Goal: Task Accomplishment & Management: Manage account settings

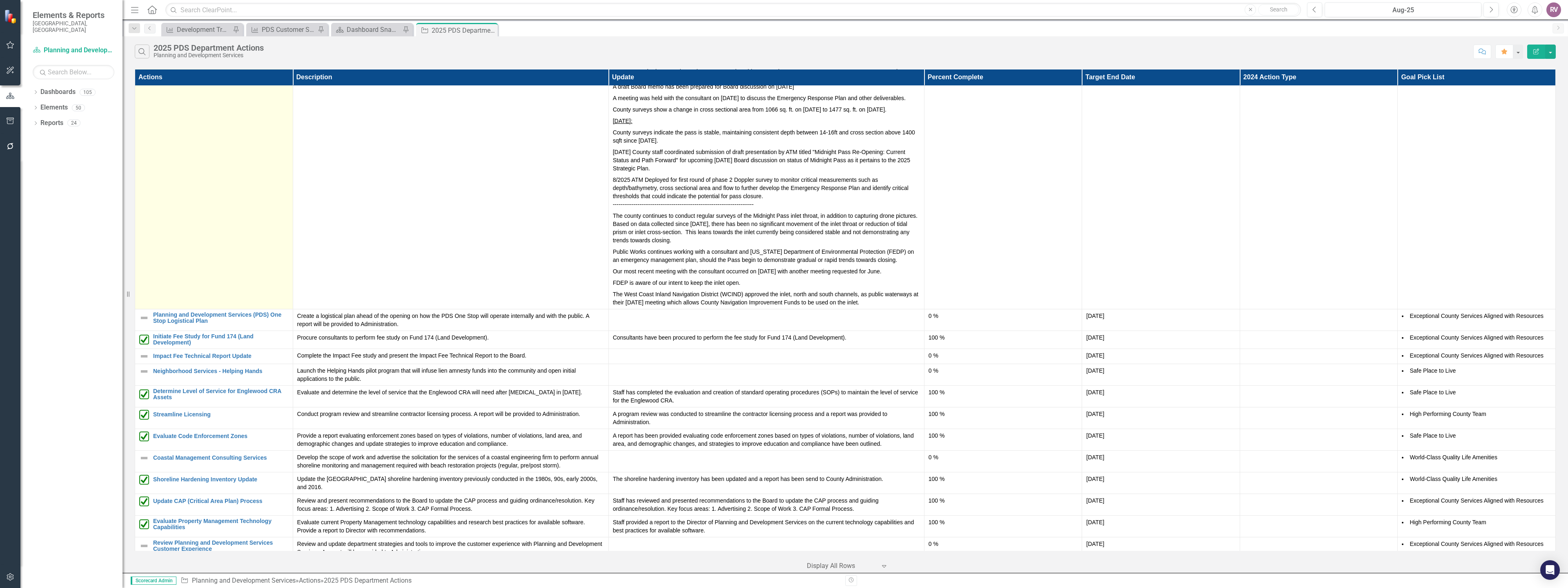
scroll to position [129, 0]
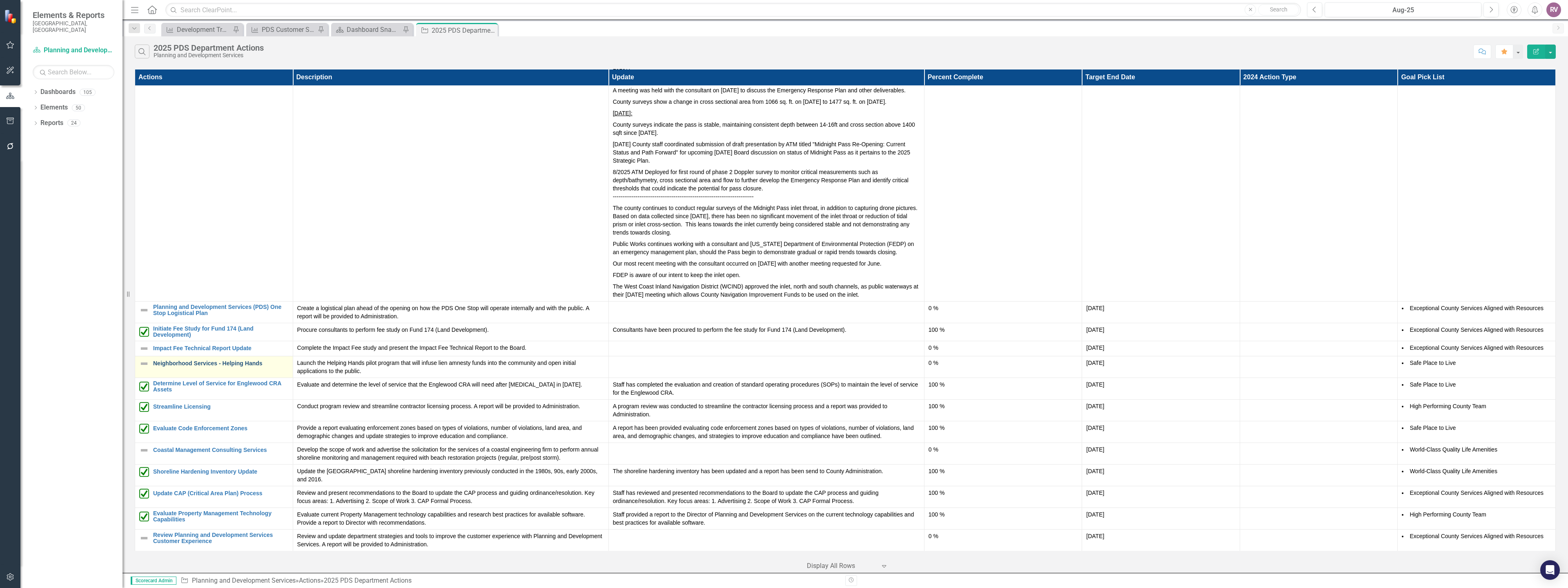
click at [192, 362] on link "Neighborhood Services - Helping Hands" at bounding box center [221, 363] width 135 height 6
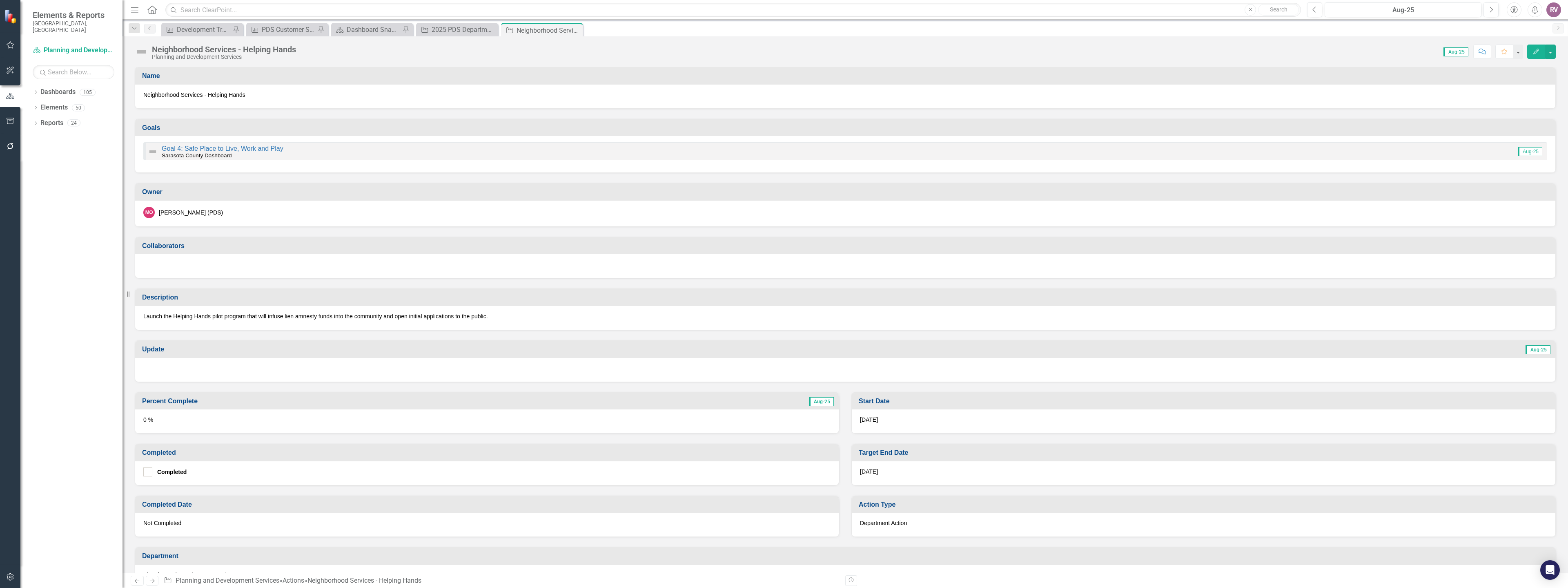
click at [138, 50] on img at bounding box center [141, 51] width 13 height 13
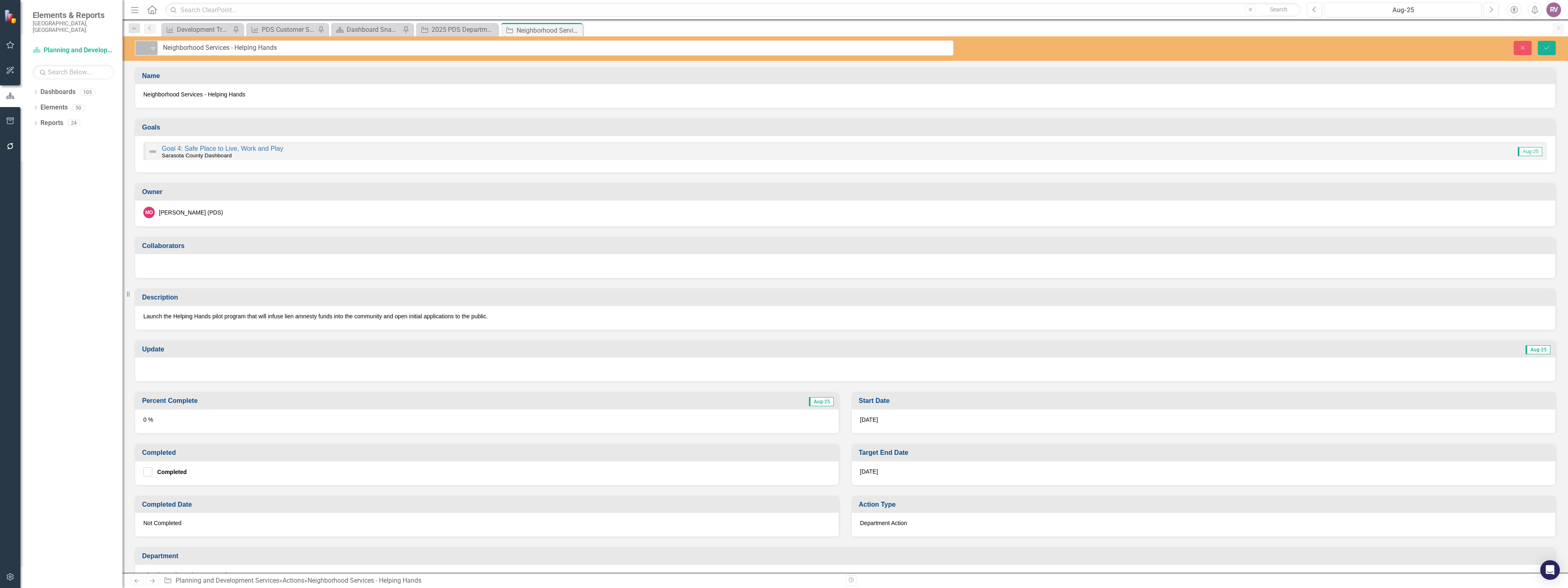
click at [141, 50] on img at bounding box center [142, 48] width 10 height 10
click at [176, 122] on div "Completed" at bounding box center [172, 117] width 31 height 9
click at [1544, 48] on icon "Save" at bounding box center [1547, 48] width 8 height 6
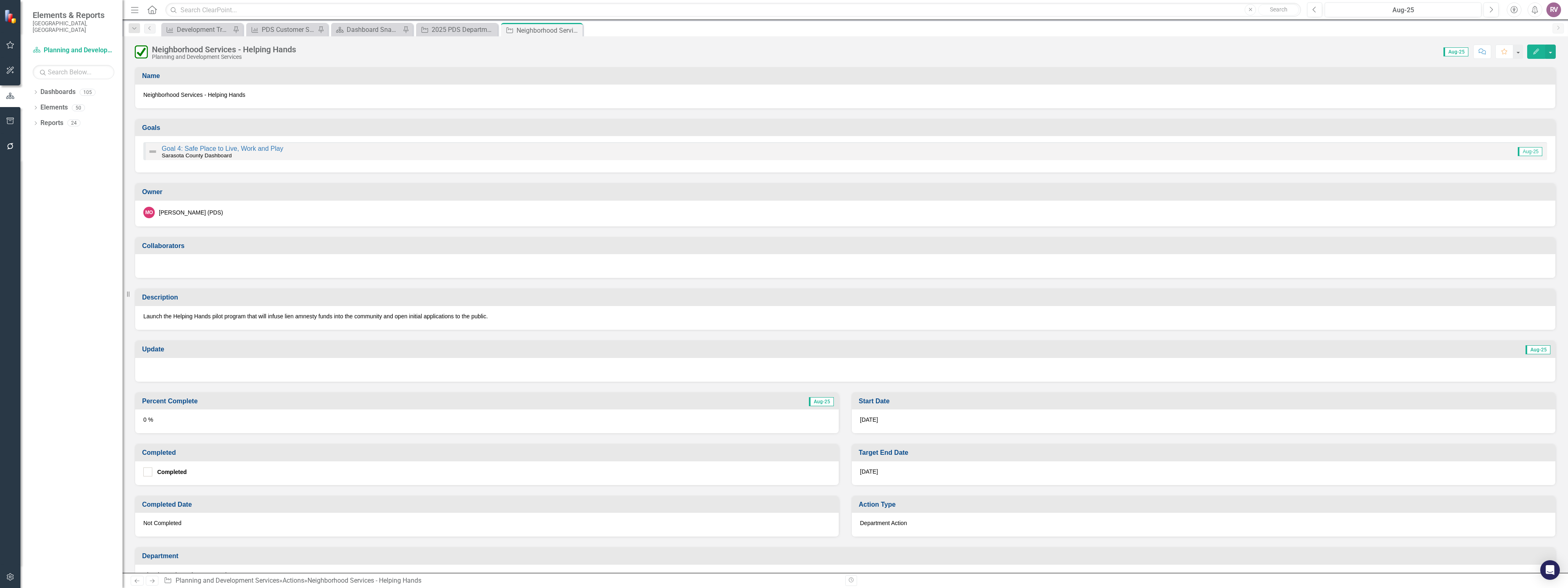
click at [304, 317] on p "Launch the Helping Hands pilot program that will infuse lien amnesty funds into…" at bounding box center [845, 316] width 1403 height 8
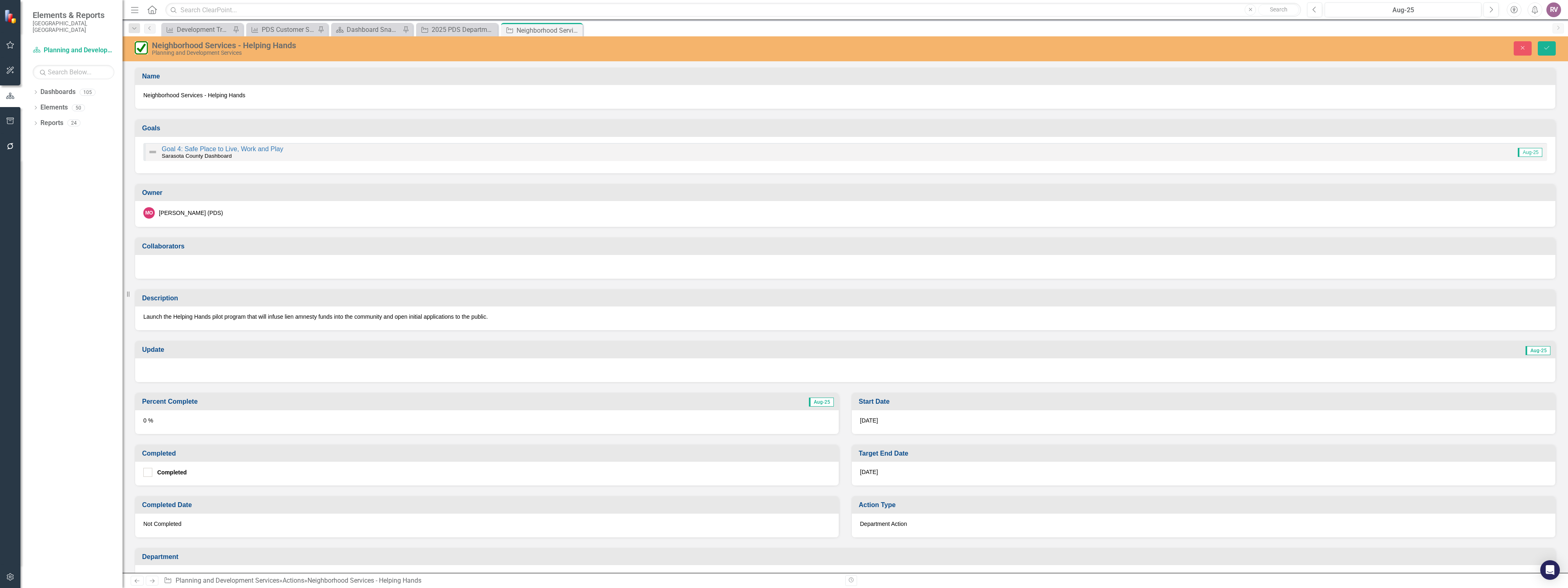
click at [319, 318] on p "Launch the Helping Hands pilot program that will infuse lien amnesty funds into…" at bounding box center [845, 317] width 1403 height 8
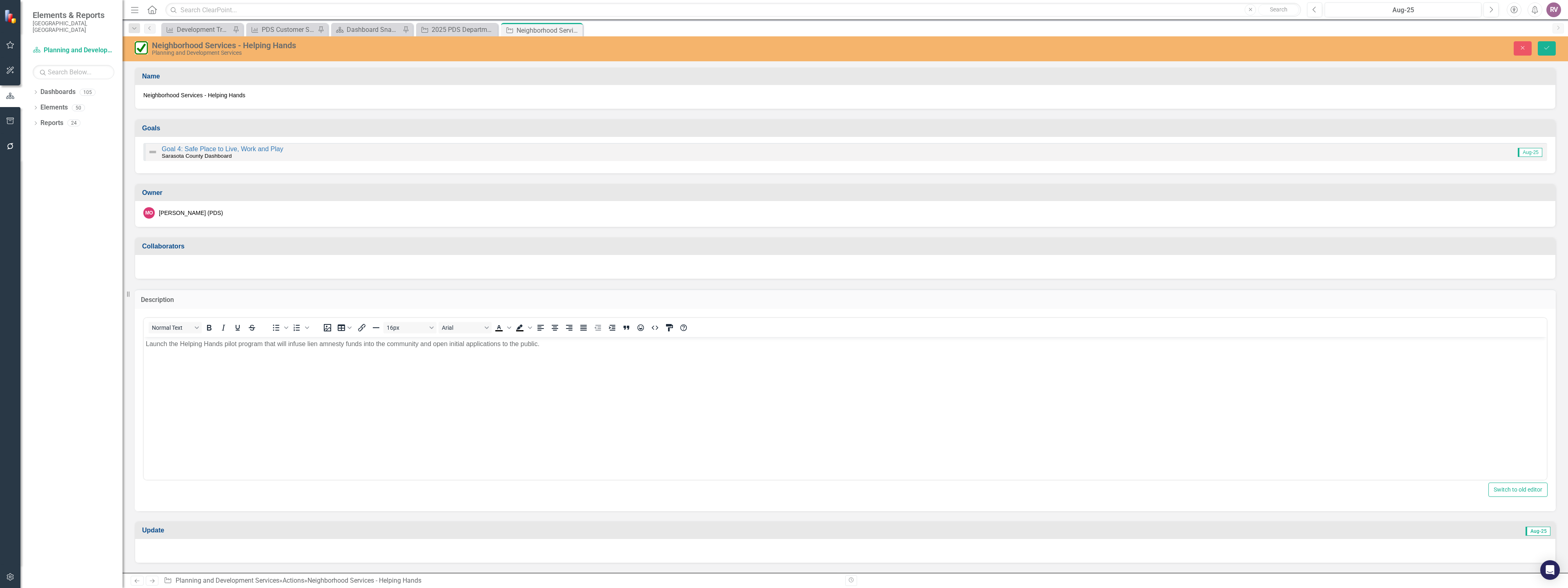
click at [212, 341] on p "Launch the Helping Hands pilot program that will infuse lien amnesty funds into…" at bounding box center [845, 344] width 1399 height 10
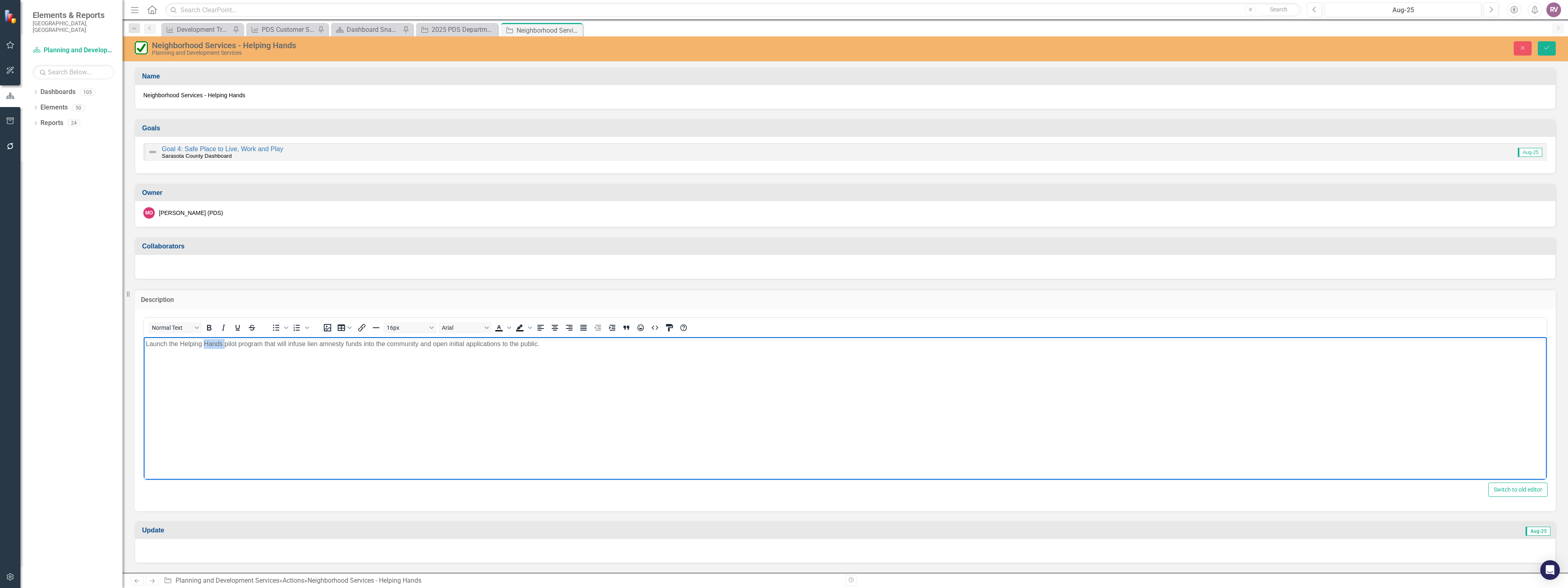
click at [212, 341] on p "Launch the Helping Hands pilot program that will infuse lien amnesty funds into…" at bounding box center [845, 344] width 1399 height 10
copy p "Launch the Helping Hands pilot program that will infuse lien amnesty funds into…"
click at [1548, 51] on button "Save" at bounding box center [1546, 48] width 18 height 14
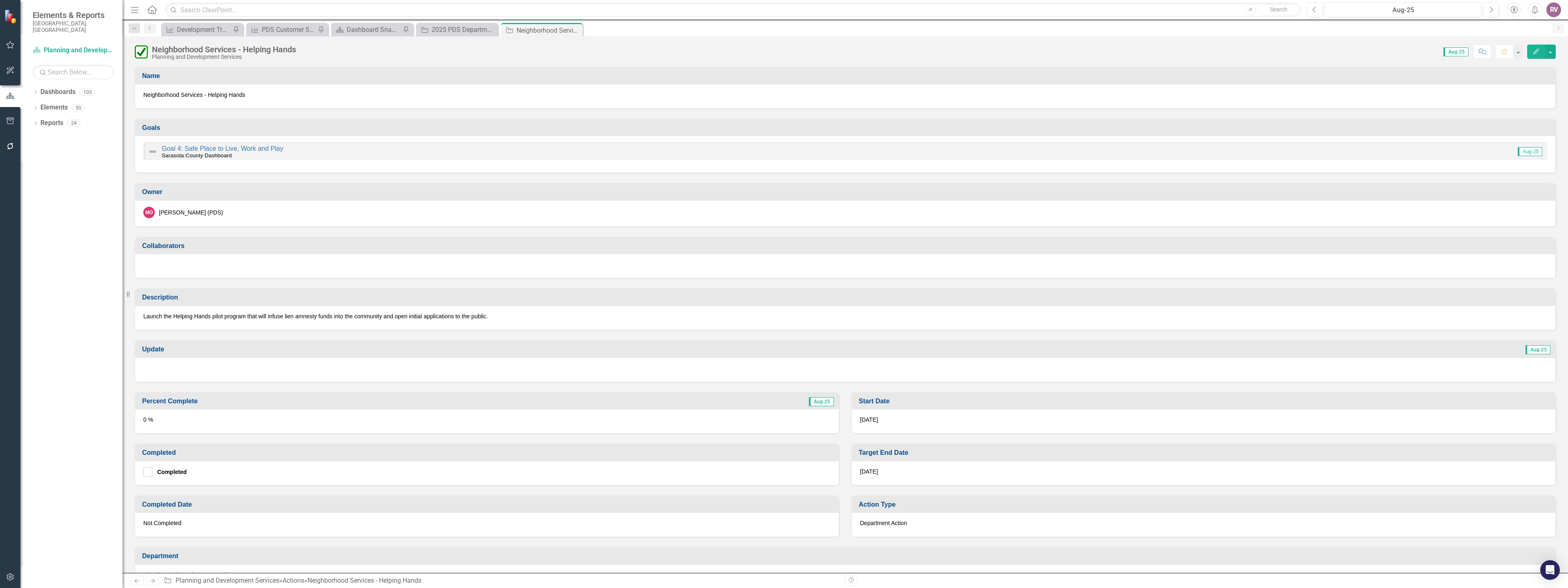
click at [164, 371] on div at bounding box center [845, 370] width 1420 height 24
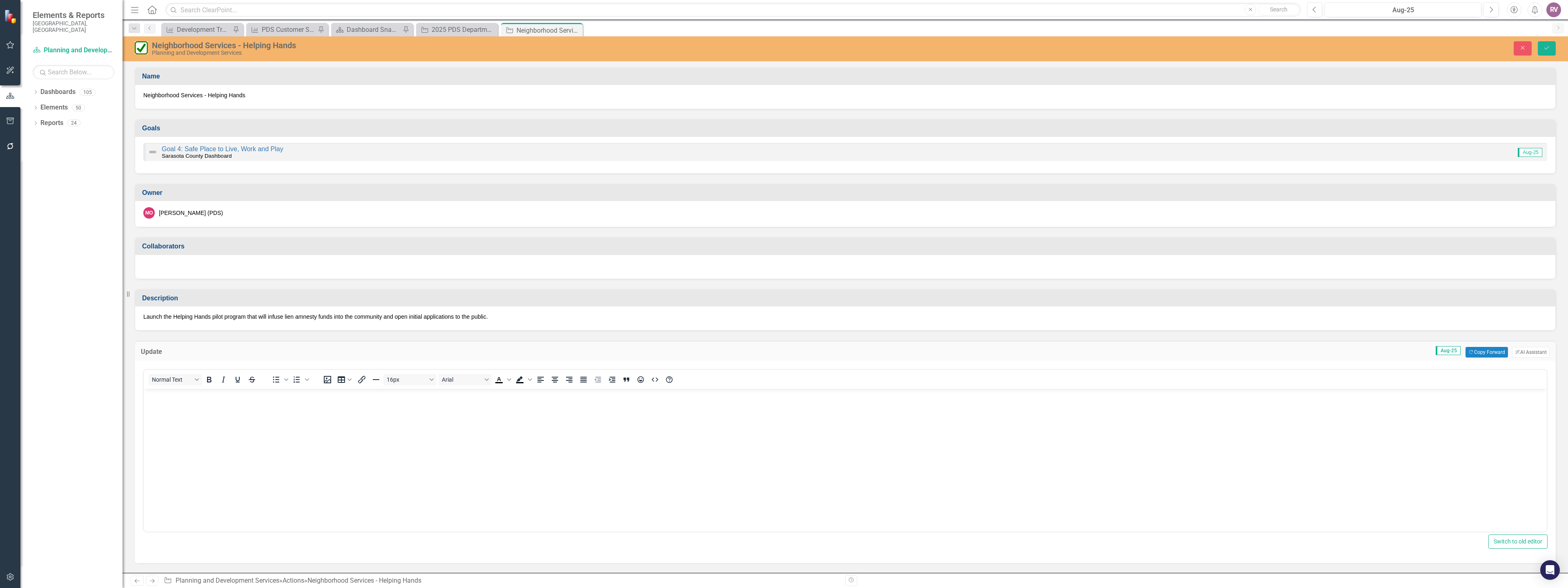
click at [163, 399] on p "Rich Text Area. Press ALT-0 for help." at bounding box center [845, 396] width 1399 height 10
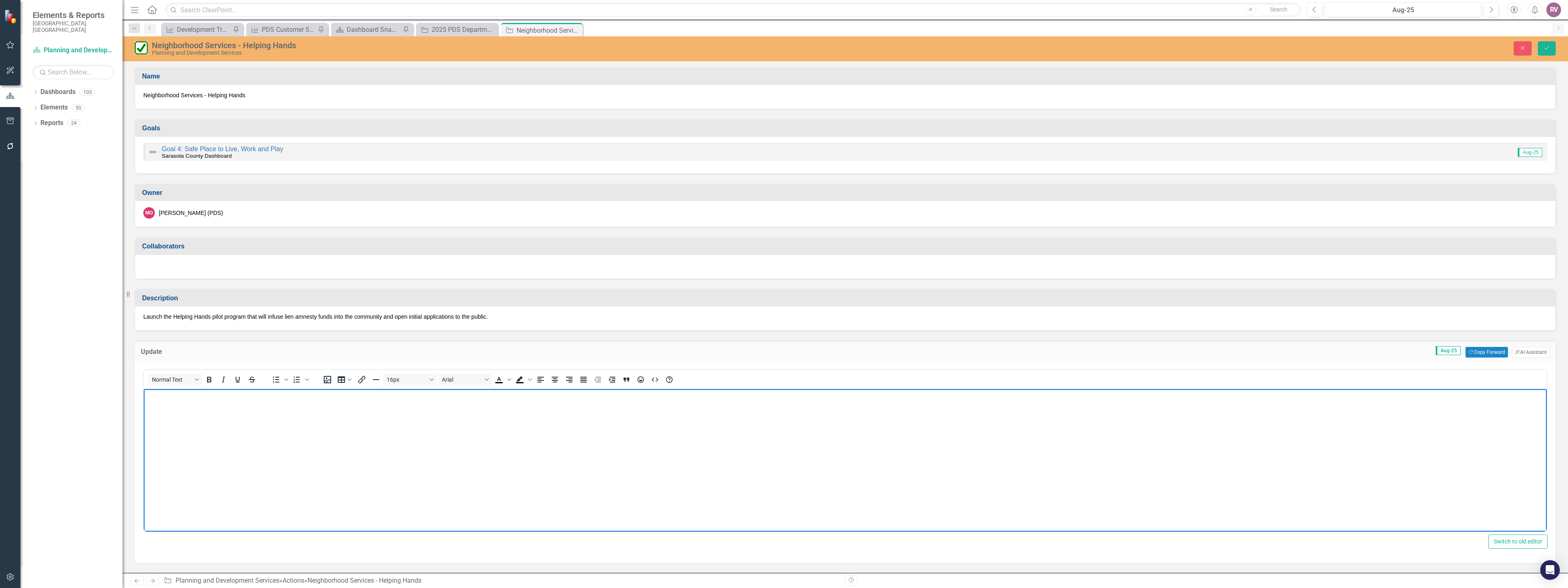
paste body "Rich Text Area. Press ALT-0 for help."
click at [147, 396] on p "Launch the Helping Hands pilot program that will infuse lien amnesty funds into…" at bounding box center [845, 396] width 1399 height 10
click at [228, 399] on p "Staff has successfully launch the Helping Hands pilot program that will infuse …" at bounding box center [845, 396] width 1399 height 10
click at [187, 414] on body "Staff has successfully launched the Helping Hands pilot program that will infus…" at bounding box center [845, 450] width 1403 height 123
click at [515, 396] on p "Staff has successfully launched the Helping Hands pilot program that will infus…" at bounding box center [845, 396] width 1399 height 10
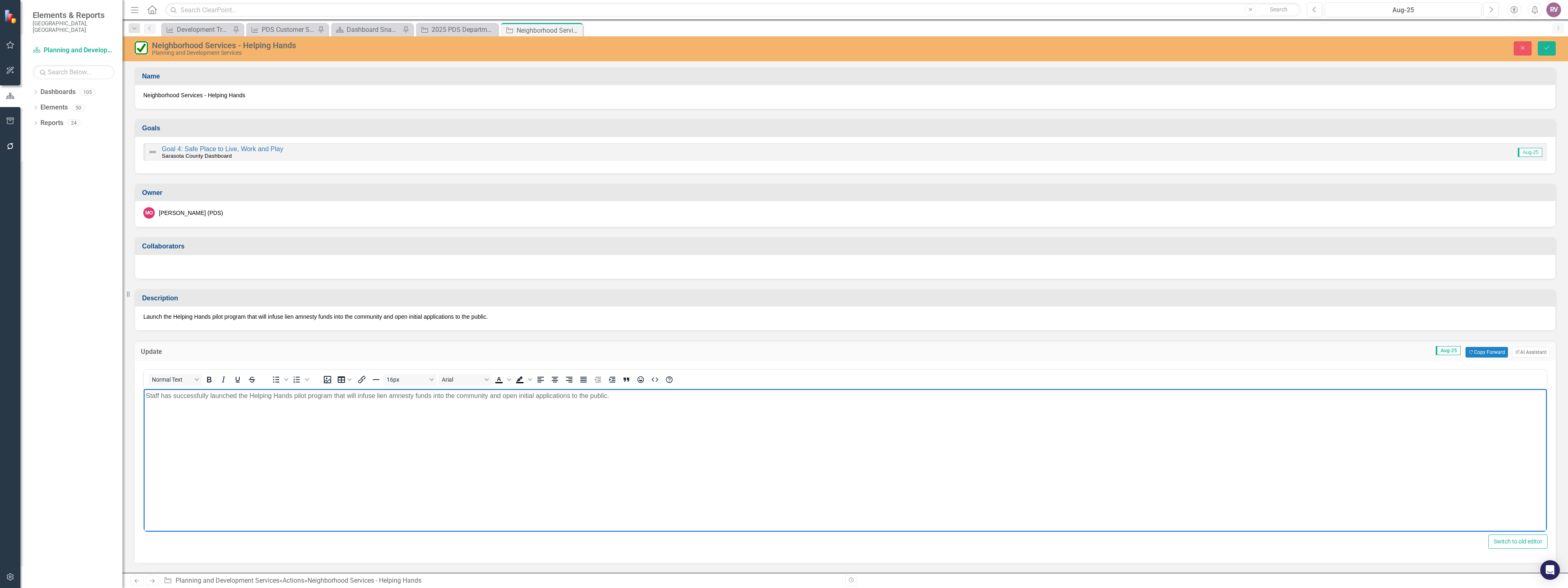
click at [516, 398] on p "Staff has successfully launched the Helping Hands pilot program that will infus…" at bounding box center [845, 396] width 1399 height 10
click at [1543, 41] on button "Save" at bounding box center [1546, 48] width 18 height 14
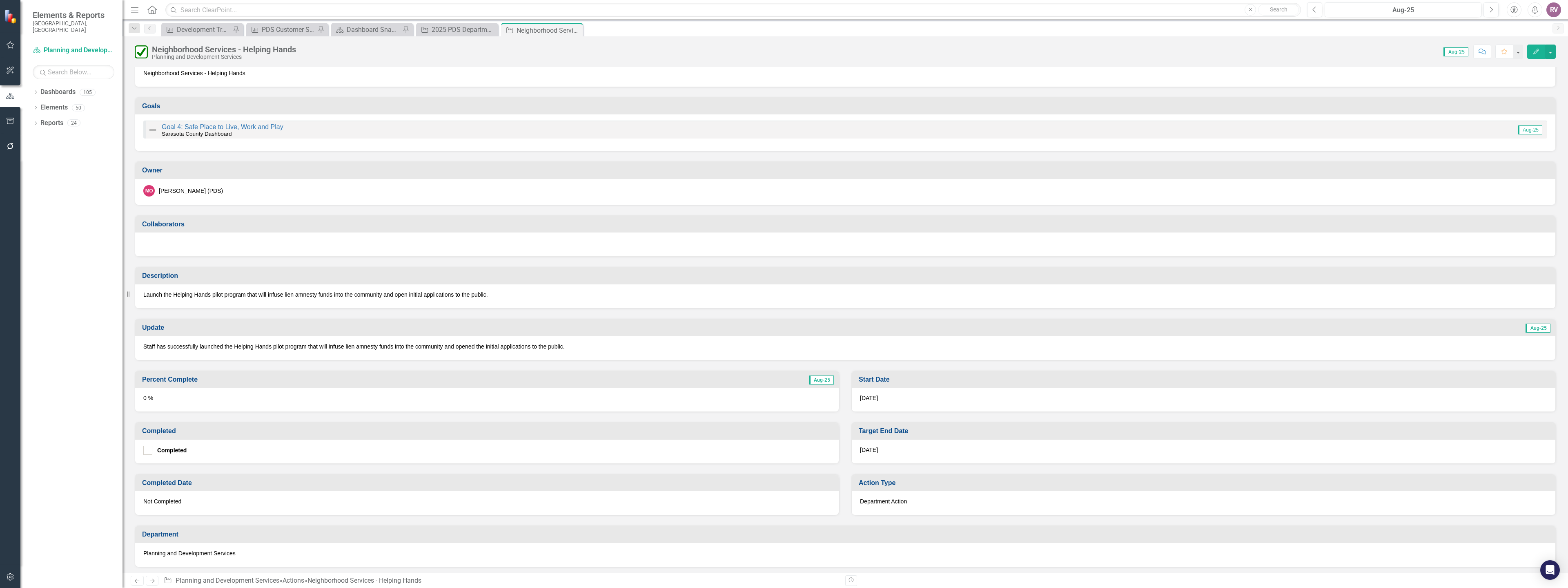
scroll to position [41, 0]
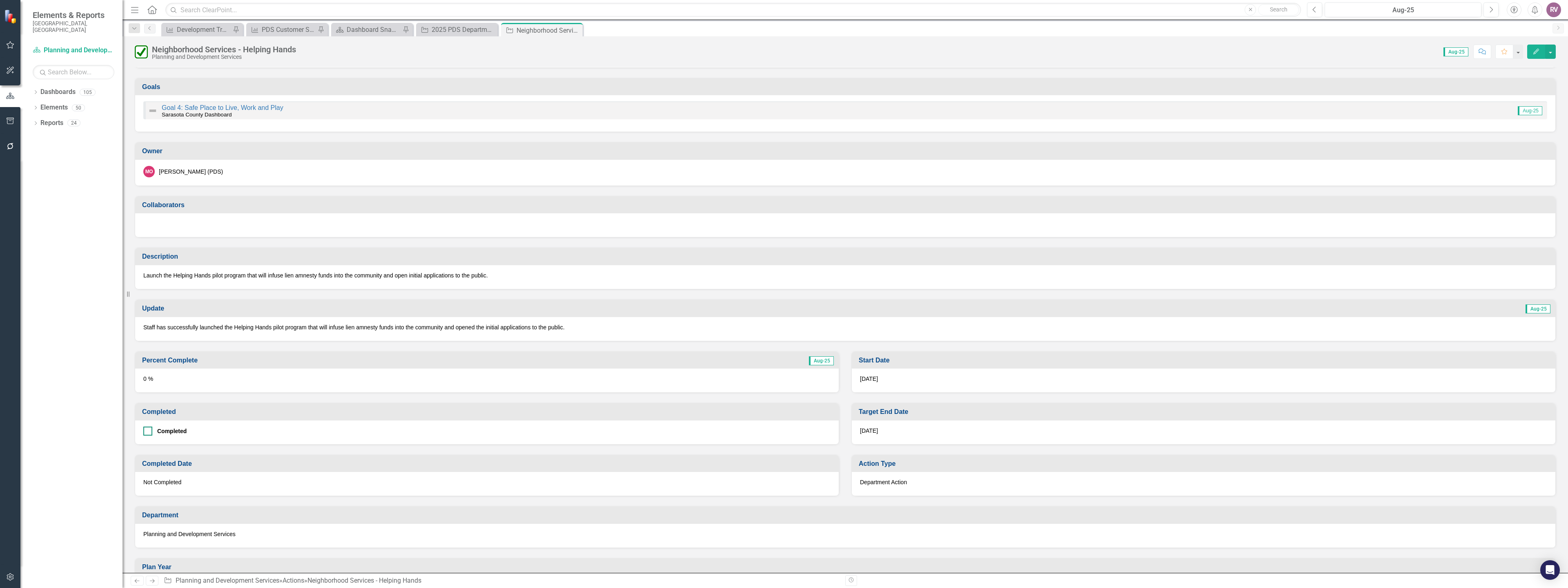
click at [150, 428] on div at bounding box center [148, 431] width 9 height 9
click at [149, 428] on input "Completed" at bounding box center [146, 429] width 5 height 5
checkbox input "true"
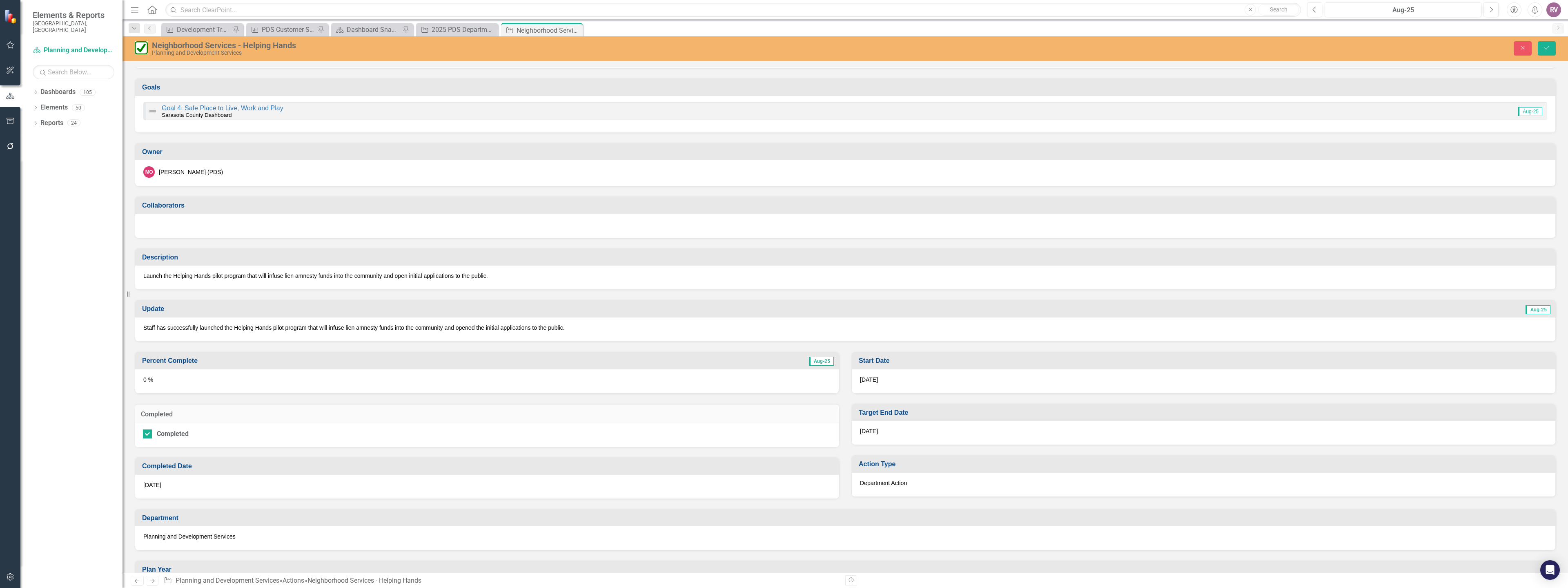
click at [180, 377] on div "0 %" at bounding box center [487, 381] width 704 height 24
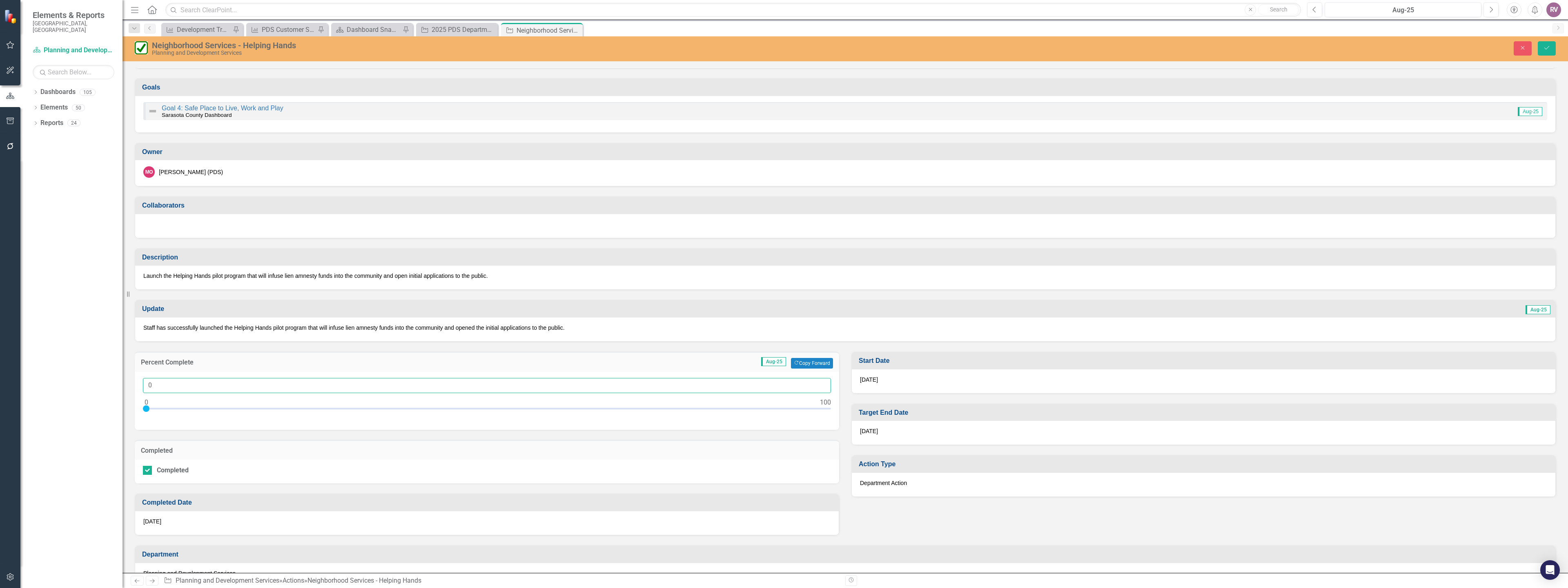
click at [177, 389] on input "0" at bounding box center [486, 385] width 688 height 15
type input "0100"
click at [1537, 41] on button "Save" at bounding box center [1546, 48] width 18 height 14
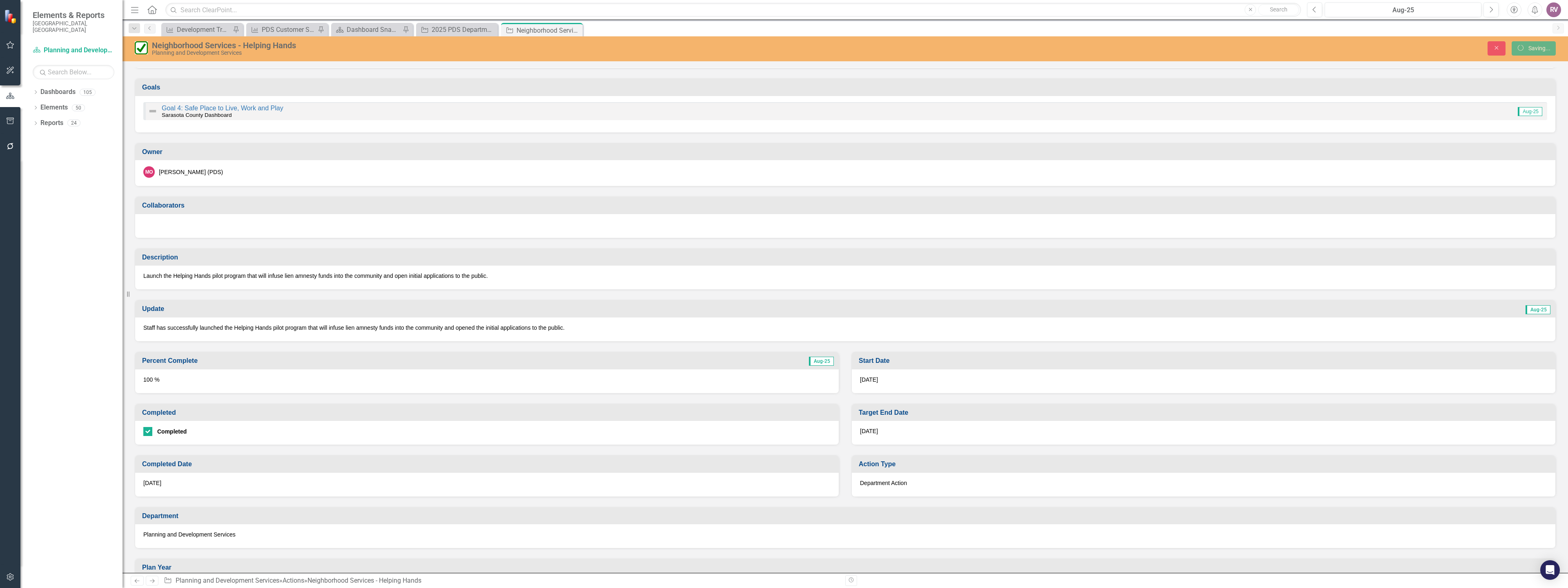
click at [168, 483] on div "[DATE]" at bounding box center [487, 484] width 704 height 24
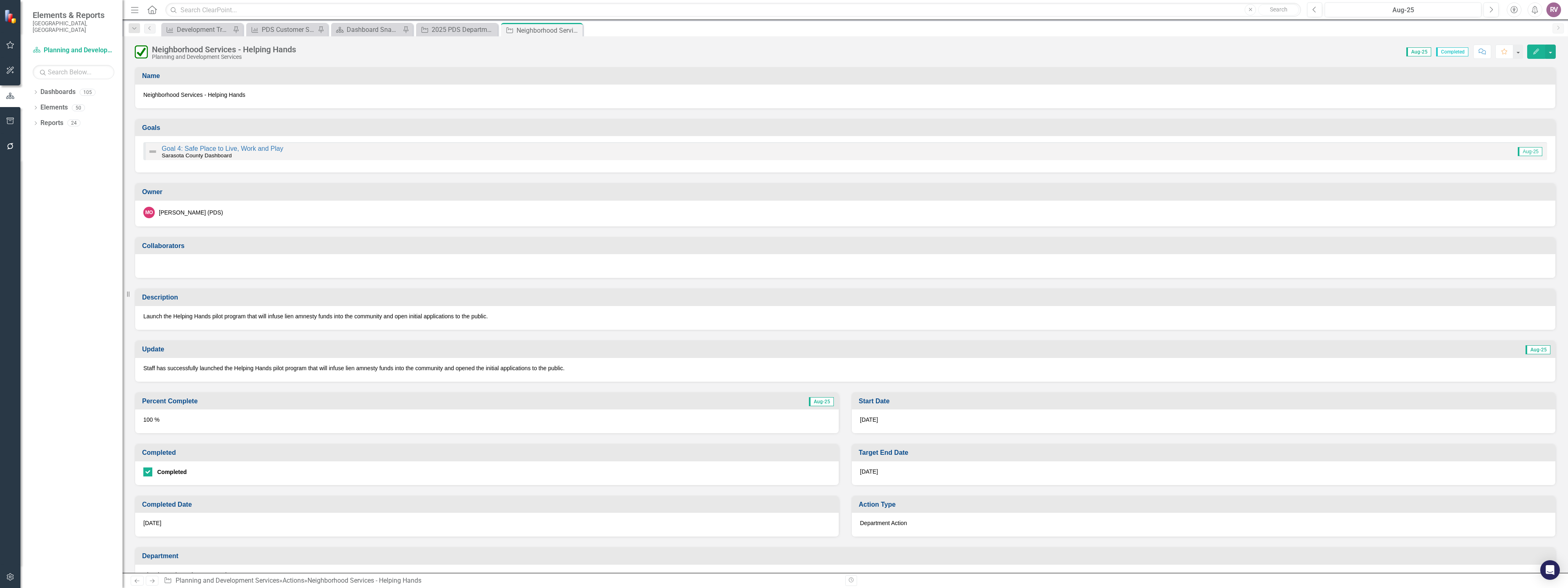
click at [170, 519] on div "[DATE]" at bounding box center [487, 525] width 704 height 24
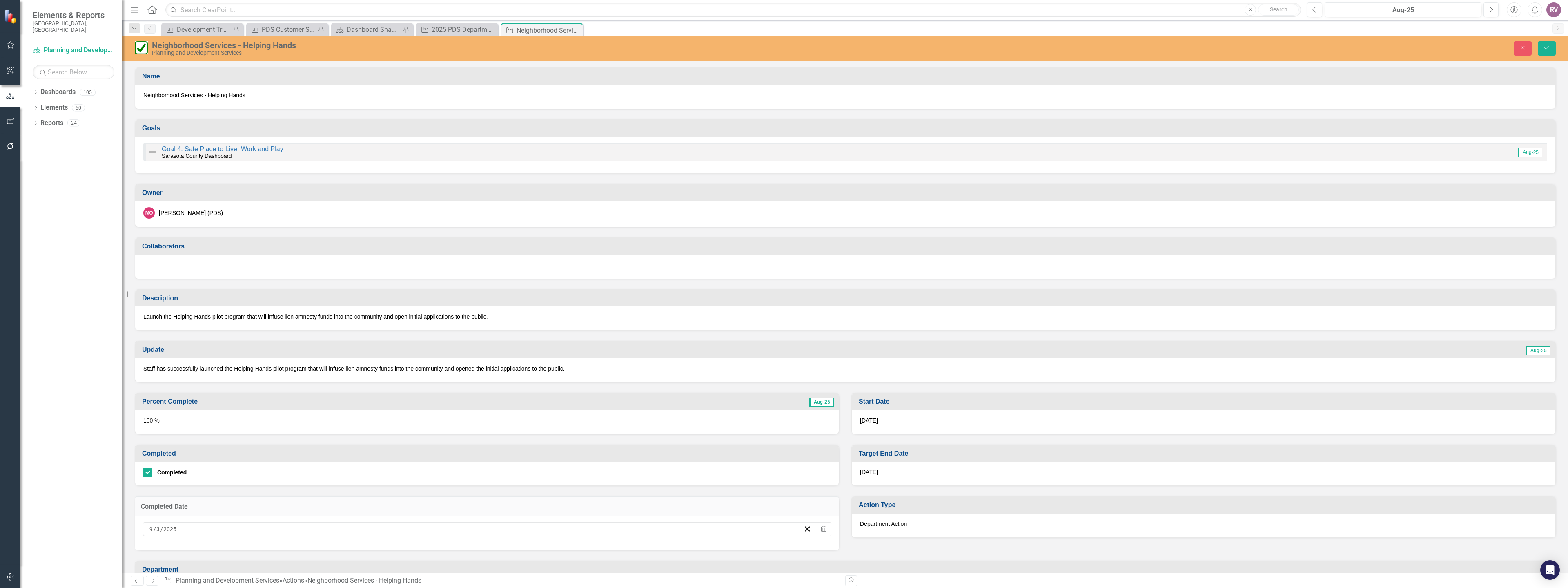
click at [172, 532] on input "2025" at bounding box center [170, 529] width 14 height 8
click at [458, 452] on abbr "2" at bounding box center [458, 450] width 3 height 7
click at [1545, 52] on button "Save" at bounding box center [1546, 48] width 18 height 14
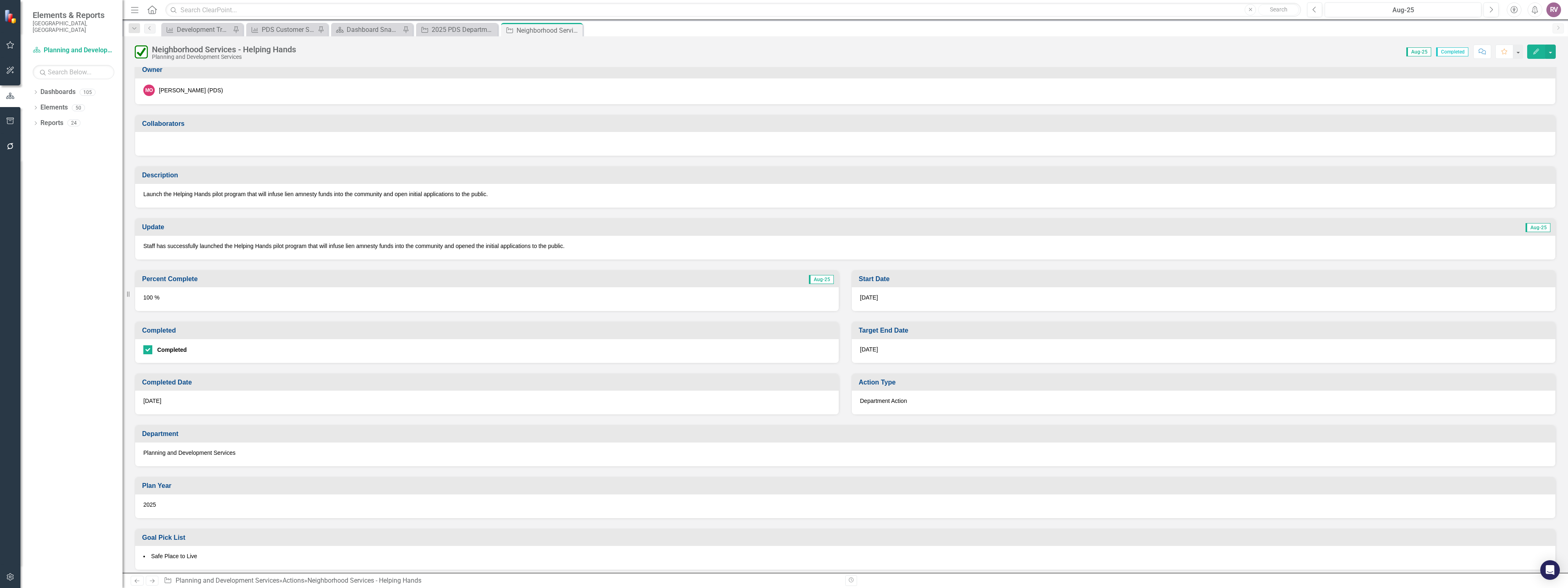
scroll to position [0, 0]
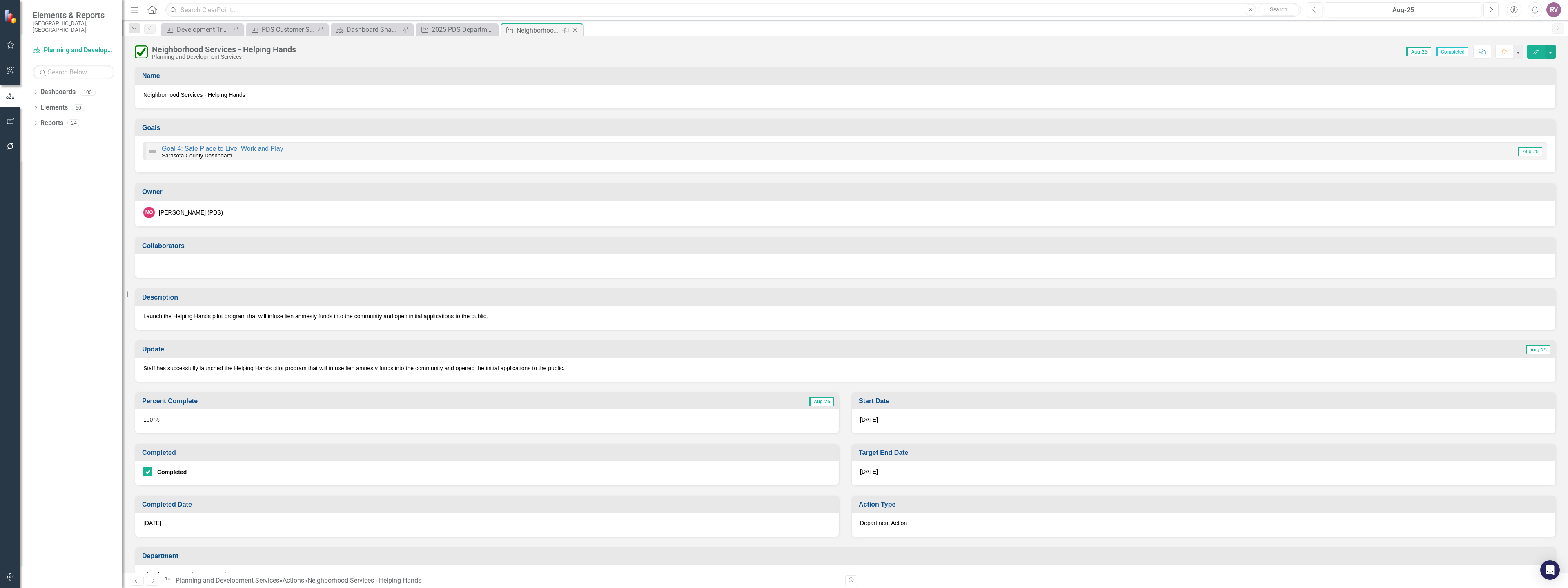
click at [578, 29] on icon "Close" at bounding box center [574, 30] width 8 height 7
